Goal: Task Accomplishment & Management: Manage account settings

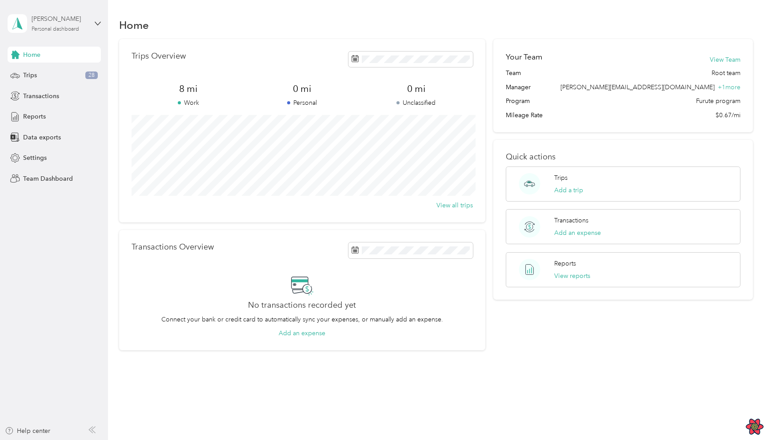
click at [52, 16] on div "[PERSON_NAME]" at bounding box center [60, 18] width 56 height 9
click at [55, 70] on div "Team dashboard" at bounding box center [39, 72] width 48 height 9
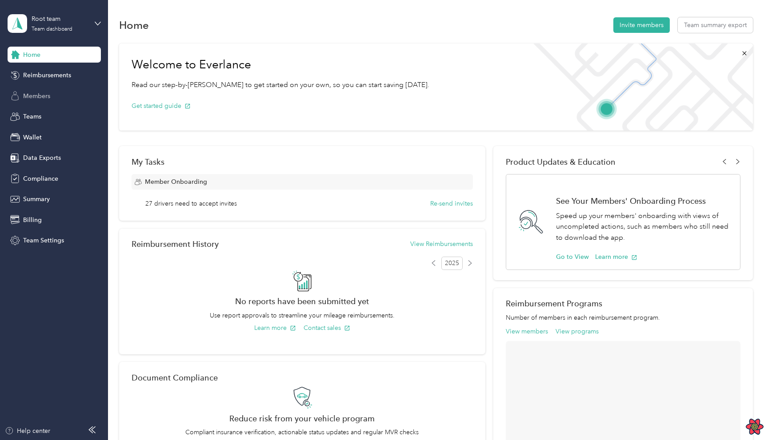
click at [44, 93] on span "Members" at bounding box center [36, 96] width 27 height 9
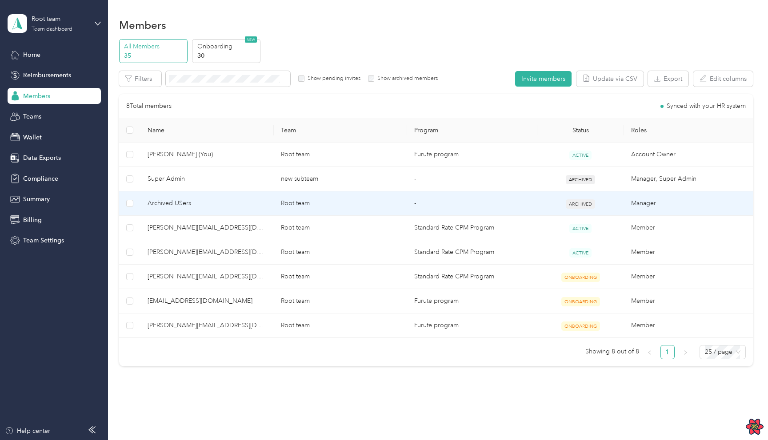
click at [349, 197] on td "Root team" at bounding box center [340, 203] width 133 height 24
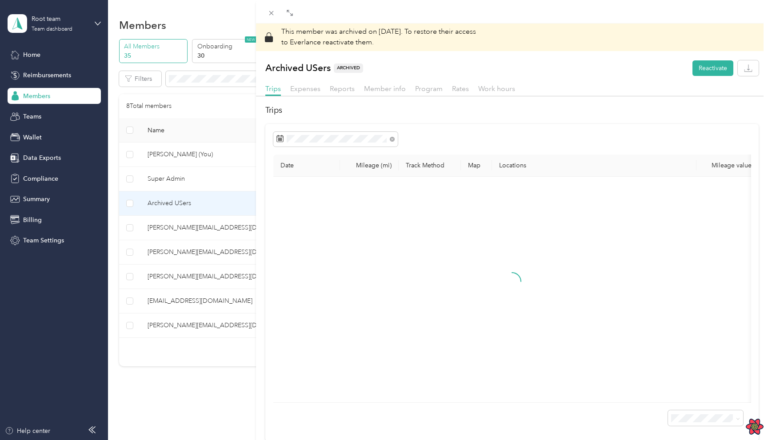
click at [92, 428] on div "This member was archived on [DATE] . To restore their access to Everlance react…" at bounding box center [384, 220] width 768 height 440
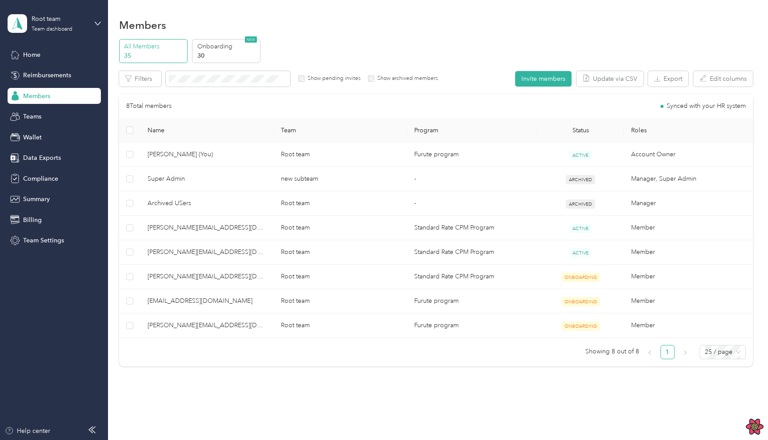
click at [95, 428] on icon at bounding box center [91, 429] width 7 height 7
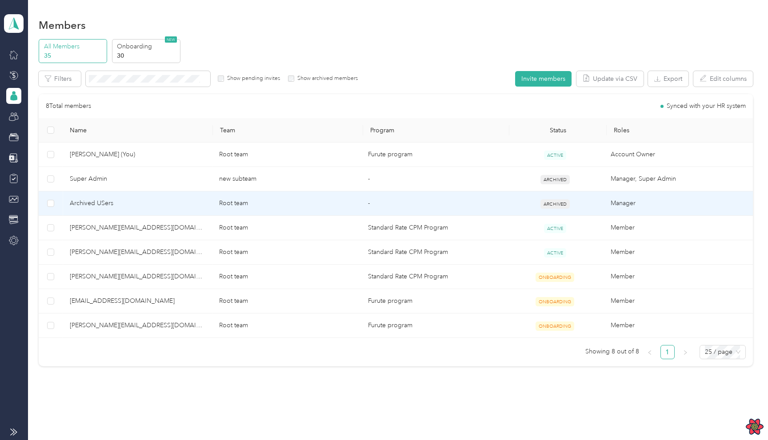
click at [146, 215] on td "Archived USers" at bounding box center [137, 203] width 149 height 24
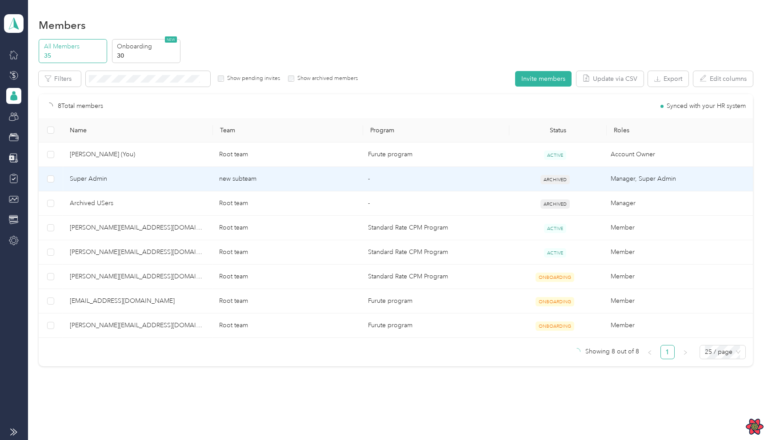
click at [289, 170] on td "new subteam" at bounding box center [286, 179] width 149 height 24
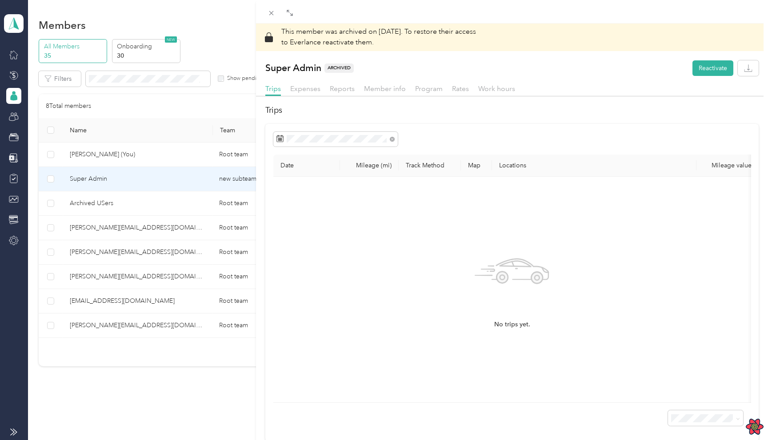
click at [202, 120] on div "This member was archived on [DATE] . To restore their access to Everlance react…" at bounding box center [384, 220] width 768 height 440
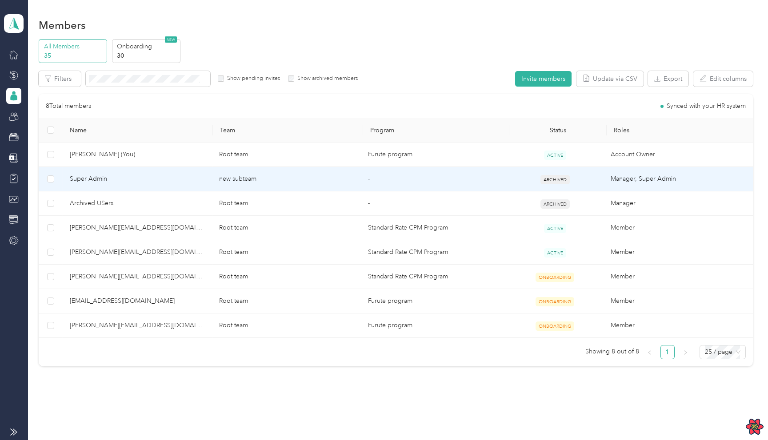
click at [202, 181] on span "Super Admin" at bounding box center [137, 179] width 135 height 10
click at [264, 175] on td "new subteam" at bounding box center [286, 179] width 149 height 24
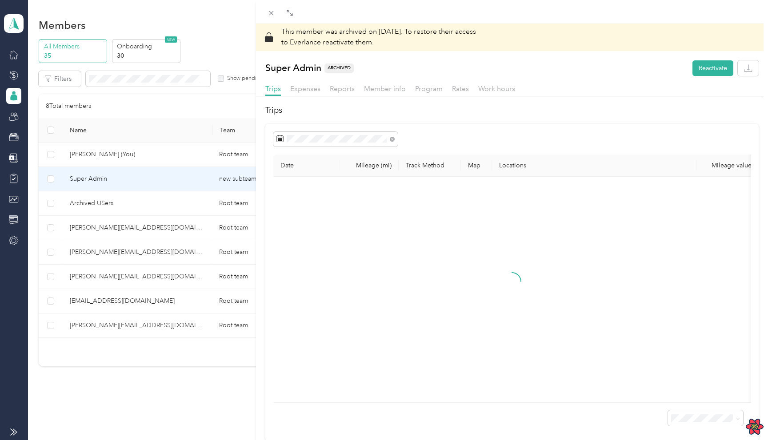
click at [197, 123] on div "This member was archived on [DATE] . To restore their access to Everlance react…" at bounding box center [384, 220] width 768 height 440
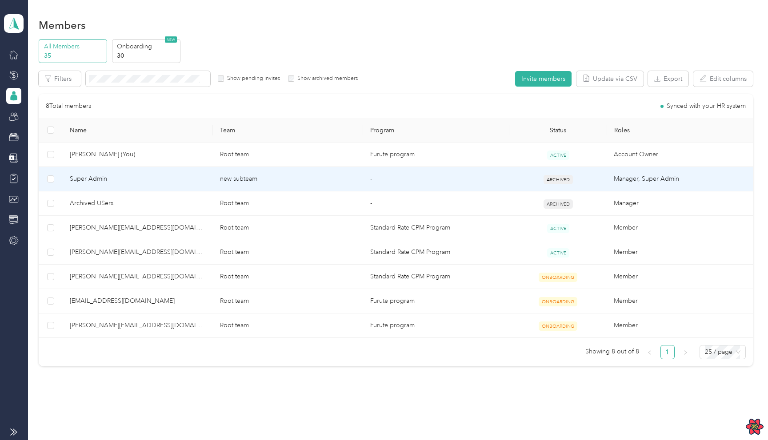
click at [161, 180] on span "Super Admin" at bounding box center [138, 179] width 136 height 10
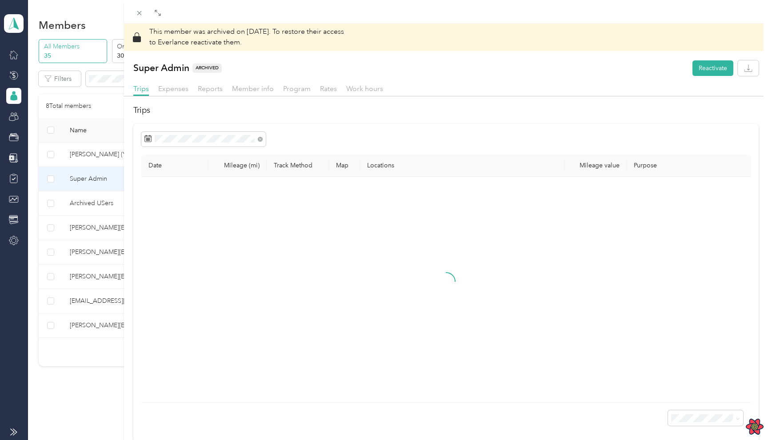
click at [89, 194] on div "This member was archived on [DATE] . To restore their access to Everlance react…" at bounding box center [384, 220] width 768 height 440
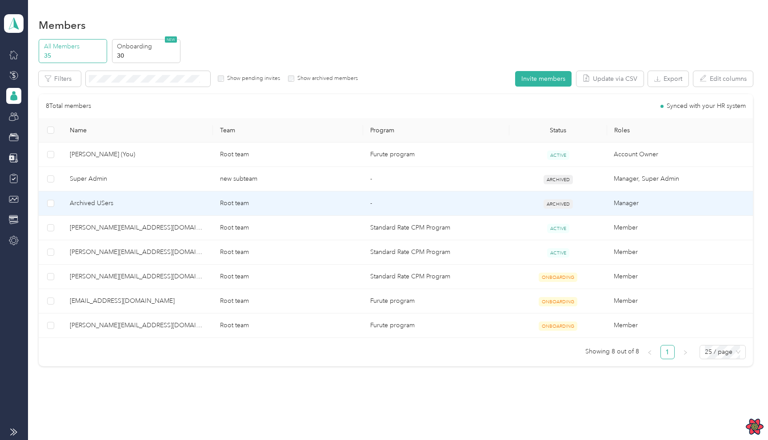
click at [139, 214] on td "Archived USers" at bounding box center [138, 203] width 150 height 24
